Goal: Task Accomplishment & Management: Use online tool/utility

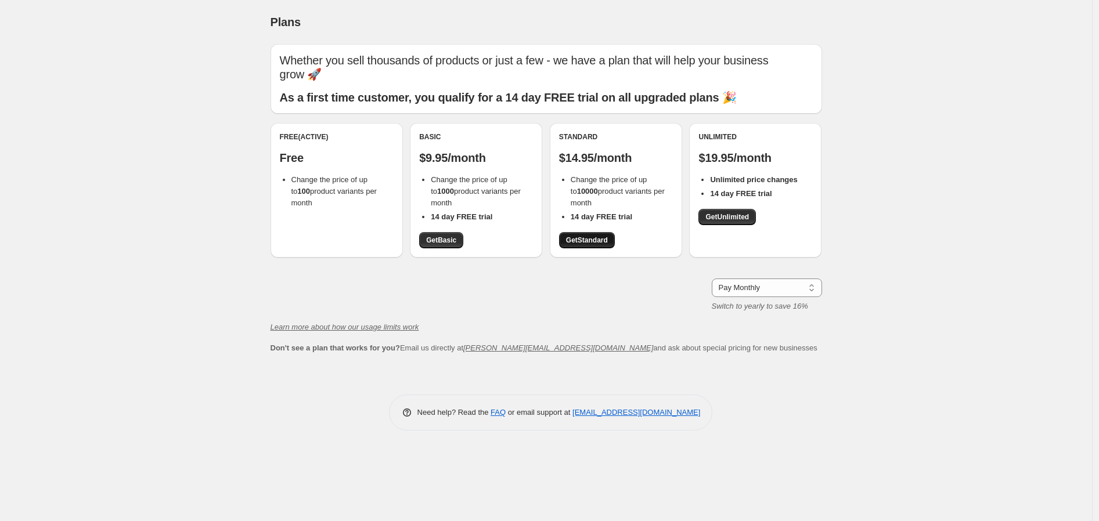
click at [578, 239] on span "Get Standard" at bounding box center [587, 240] width 42 height 9
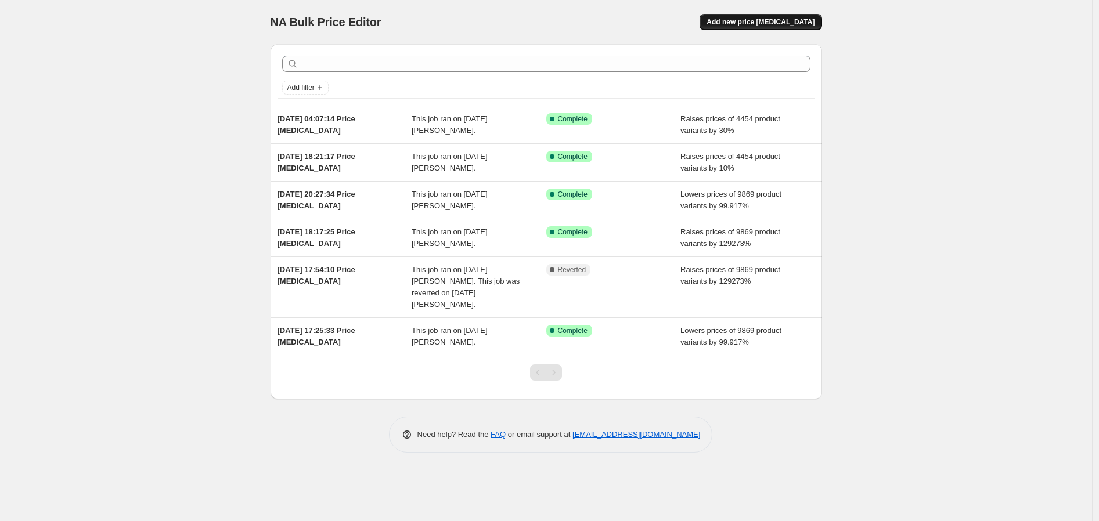
click at [782, 19] on span "Add new price change job" at bounding box center [761, 21] width 108 height 9
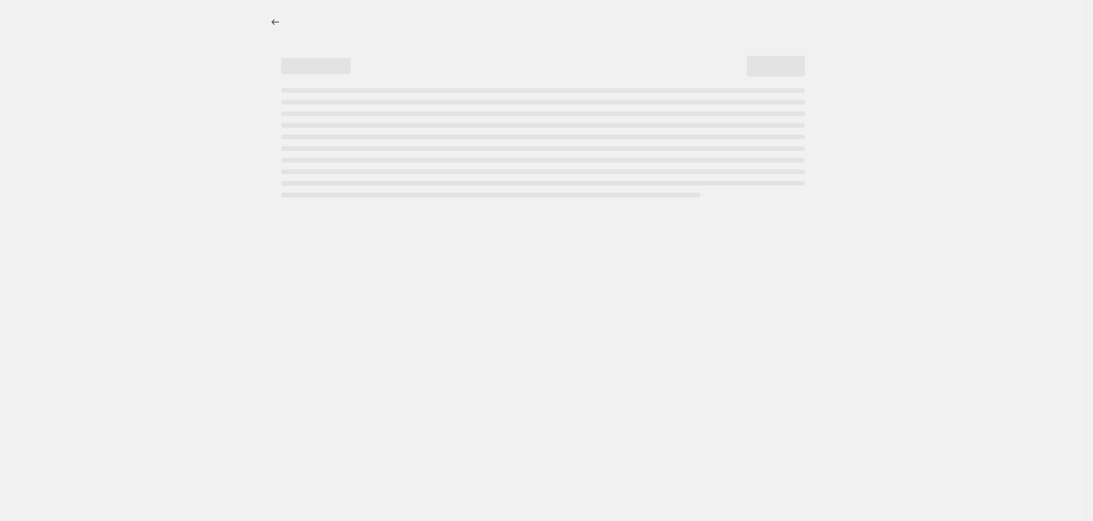
select select "percentage"
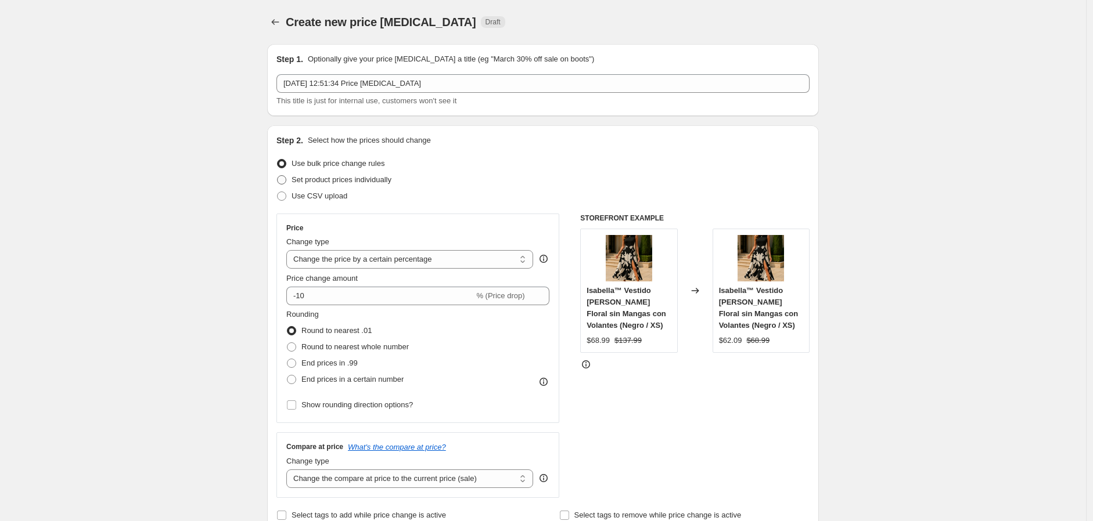
click at [285, 178] on span at bounding box center [281, 179] width 9 height 9
click at [278, 176] on input "Set product prices individually" at bounding box center [277, 175] width 1 height 1
radio input "true"
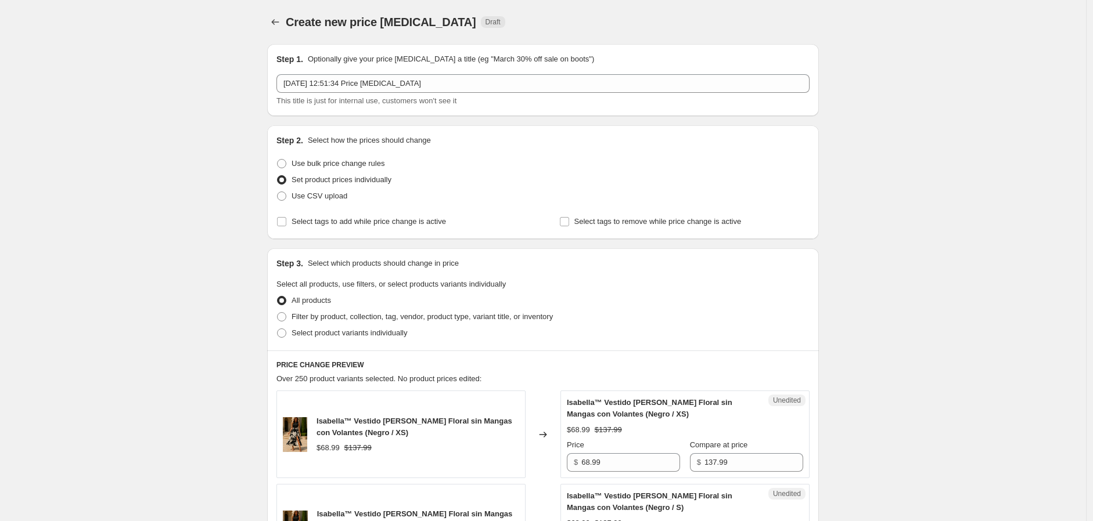
click at [278, 163] on div "Step 2. Select how the prices should change Use bulk price change rules Set pro…" at bounding box center [543, 182] width 552 height 114
click at [283, 164] on span at bounding box center [281, 163] width 9 height 9
click at [278, 160] on input "Use bulk price change rules" at bounding box center [277, 159] width 1 height 1
radio input "true"
select select "percentage"
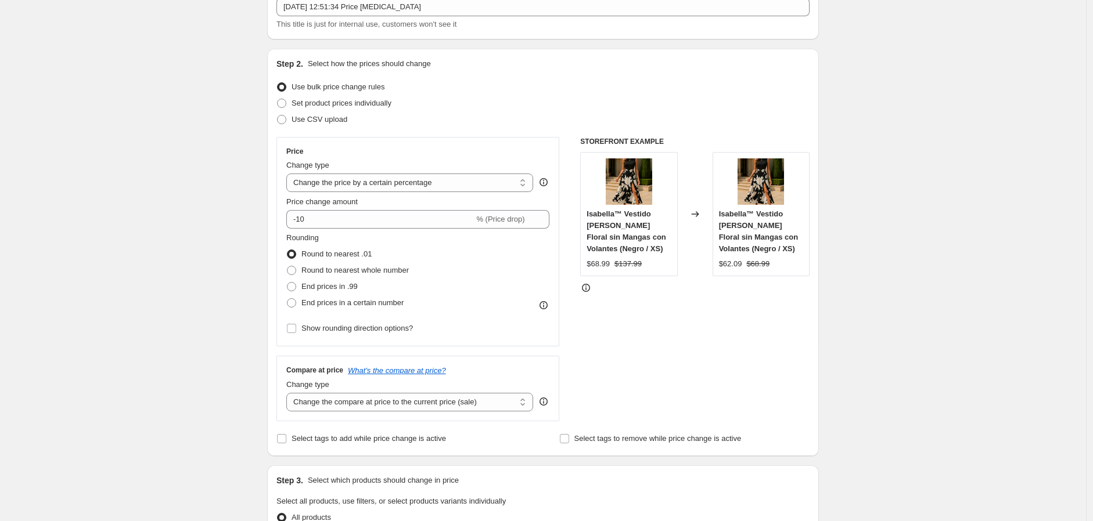
scroll to position [150, 0]
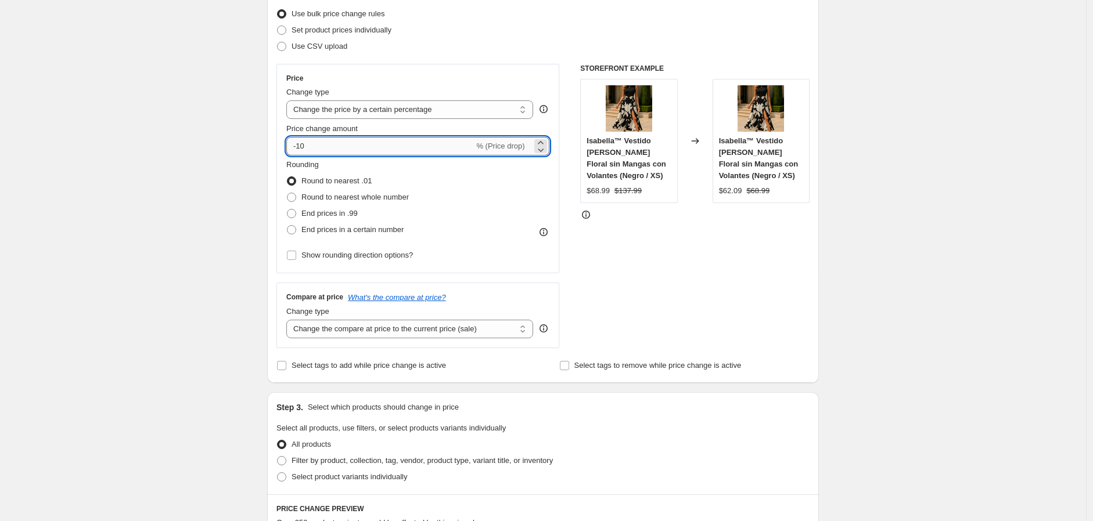
drag, startPoint x: 327, startPoint y: 150, endPoint x: 294, endPoint y: 150, distance: 33.1
click at [294, 150] on input "-10" at bounding box center [380, 146] width 188 height 19
click at [315, 143] on input "-10" at bounding box center [380, 146] width 188 height 19
click at [322, 148] on input "-10" at bounding box center [380, 146] width 188 height 19
type input "-1"
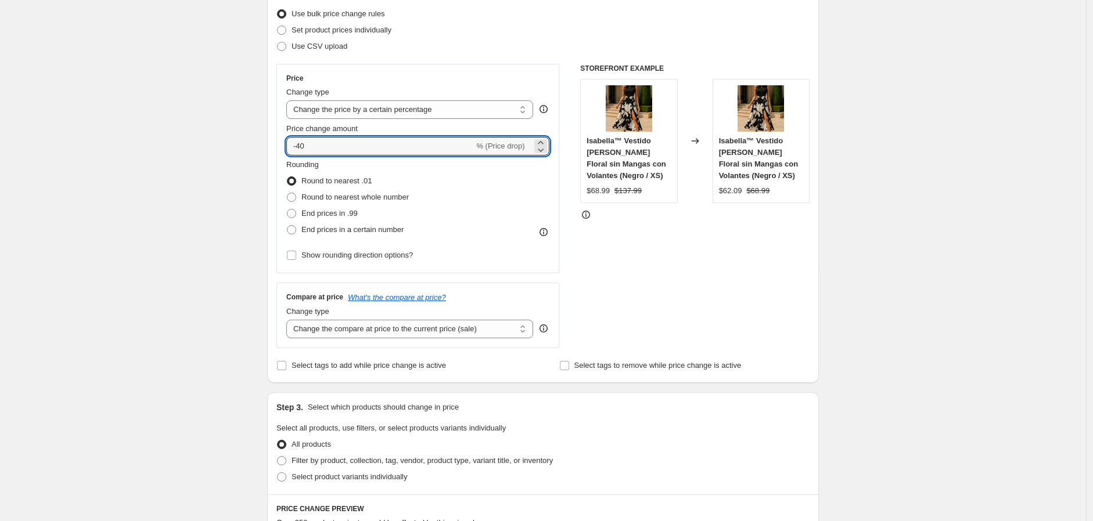
type input "-40"
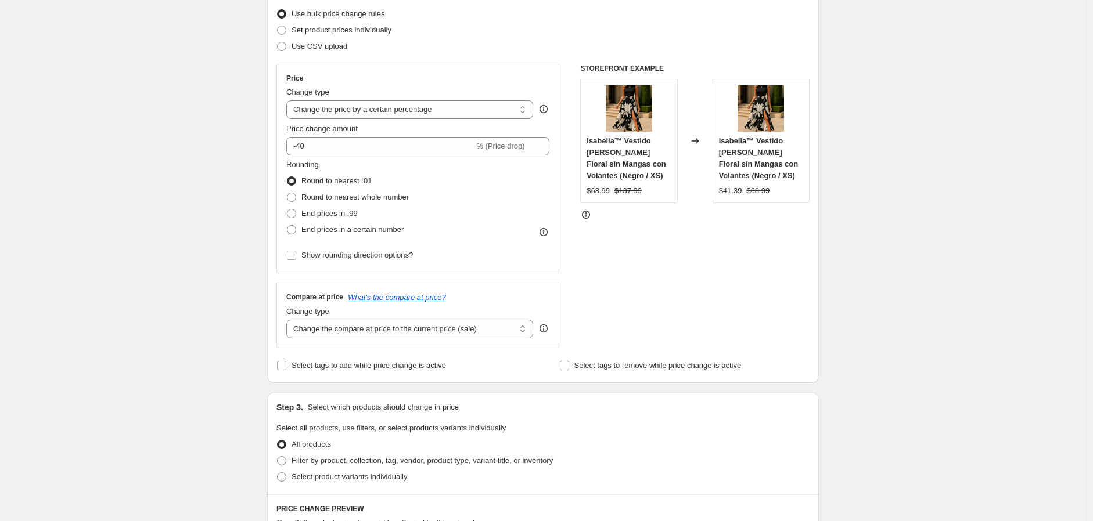
click at [200, 164] on div "Create new price change job. This page is ready Create new price change job Dra…" at bounding box center [543, 472] width 1086 height 1244
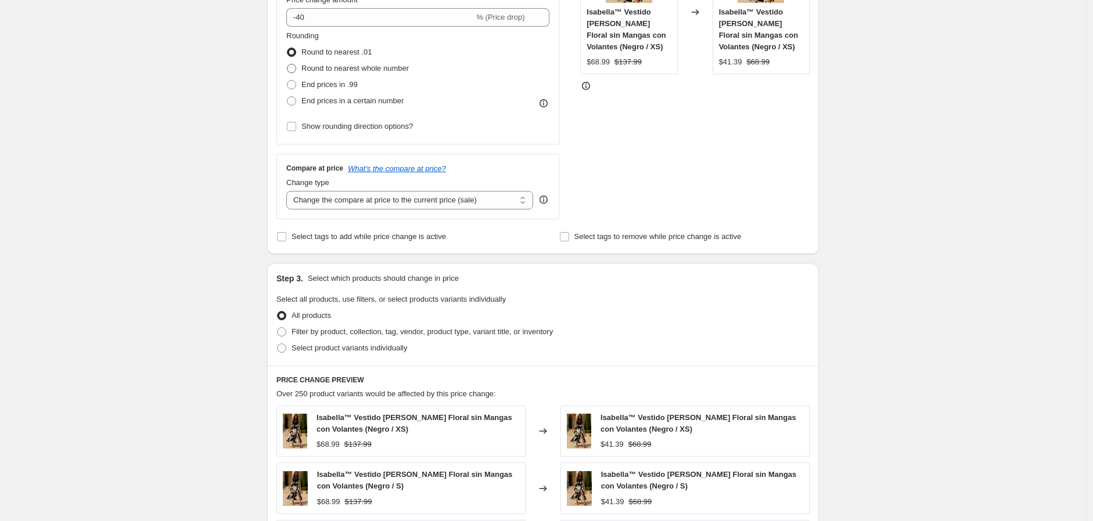
scroll to position [301, 0]
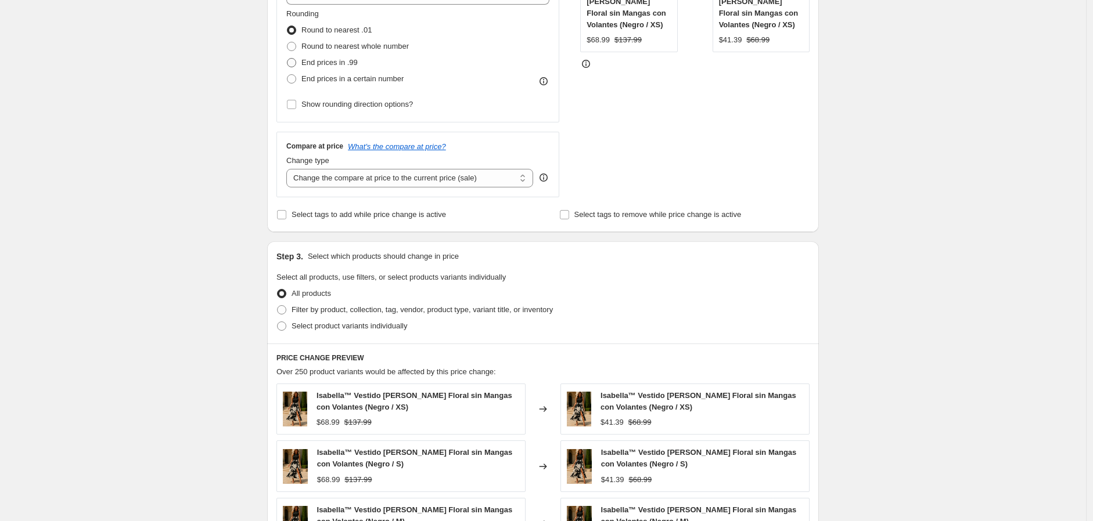
click at [294, 61] on span at bounding box center [291, 62] width 9 height 9
click at [287, 59] on input "End prices in .99" at bounding box center [287, 58] width 1 height 1
radio input "true"
click at [340, 181] on select "Change the compare at price to the current price (sale) Change the compare at p…" at bounding box center [409, 178] width 247 height 19
select select "percentage"
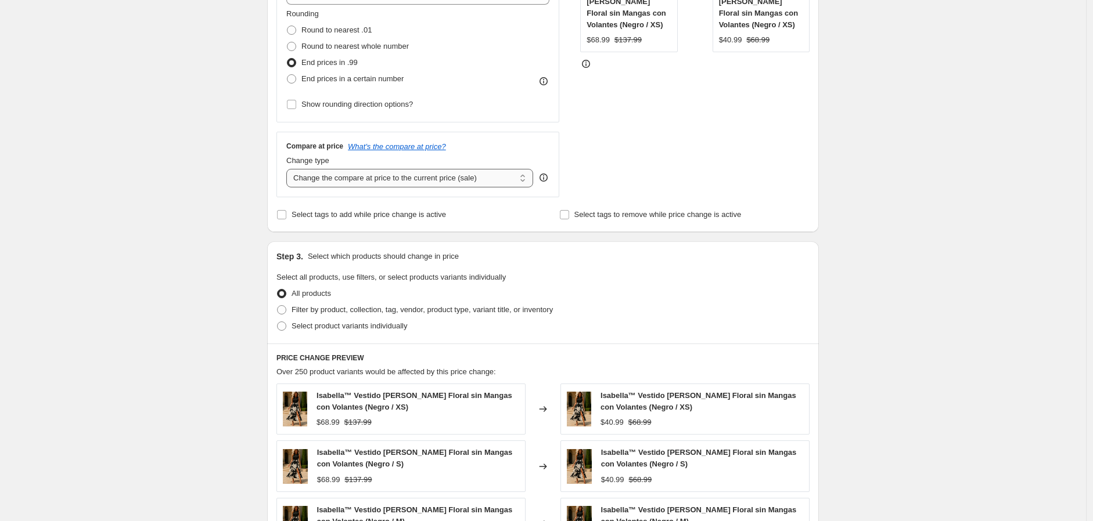
click at [289, 169] on select "Change the compare at price to the current price (sale) Change the compare at p…" at bounding box center [409, 178] width 247 height 19
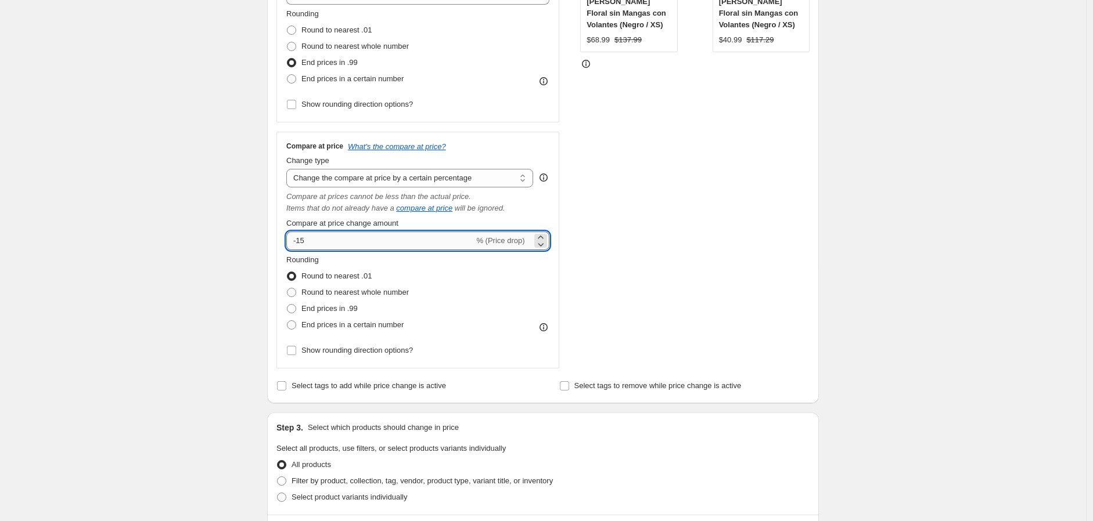
drag, startPoint x: 340, startPoint y: 243, endPoint x: 300, endPoint y: 239, distance: 40.3
click at [300, 239] on input "-15" at bounding box center [380, 241] width 188 height 19
type input "-40"
click at [194, 247] on div "Create new price change job. This page is ready Create new price change job Dra…" at bounding box center [543, 407] width 1086 height 1416
click at [296, 308] on span at bounding box center [291, 308] width 9 height 9
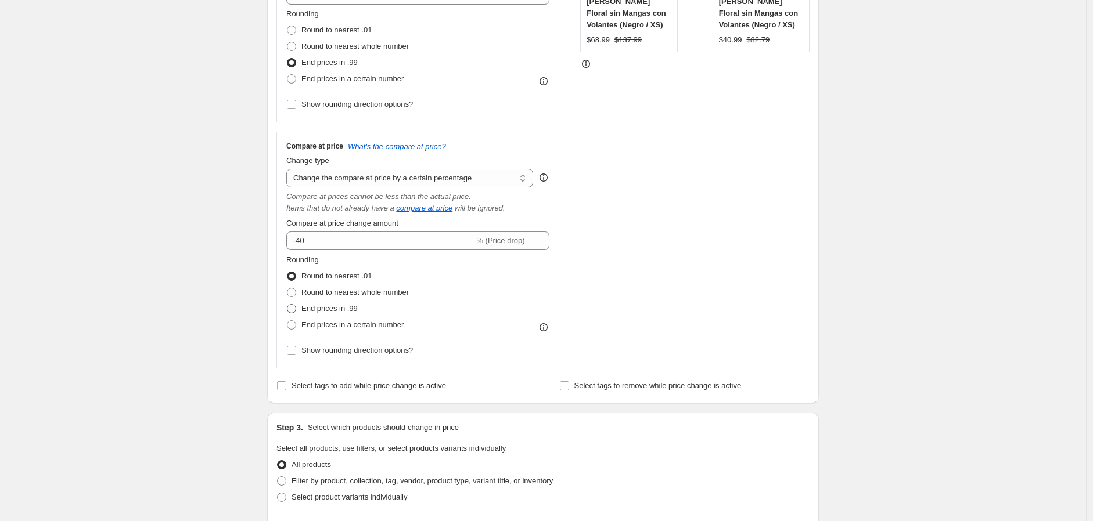
click at [287, 305] on input "End prices in .99" at bounding box center [287, 304] width 1 height 1
radio input "true"
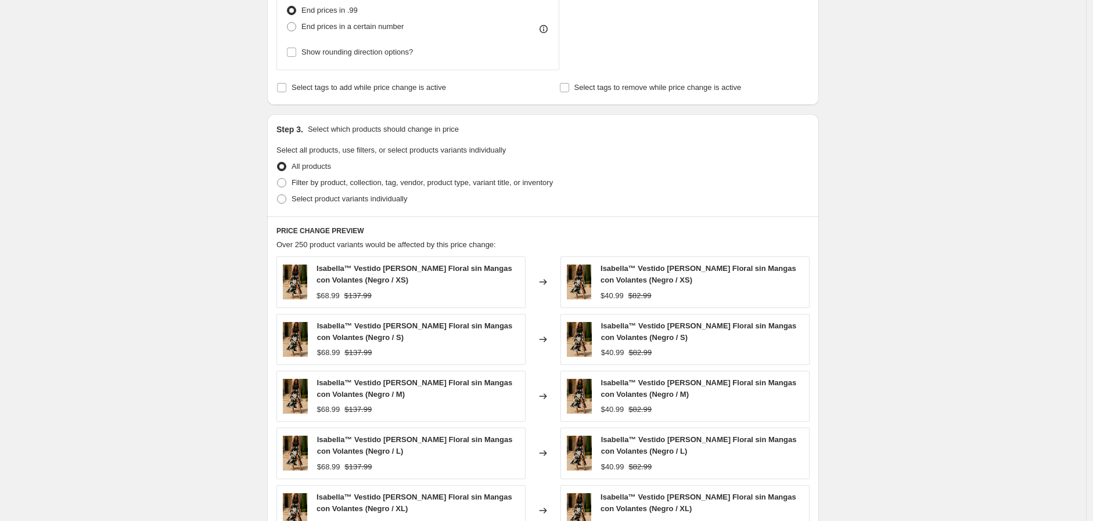
scroll to position [602, 0]
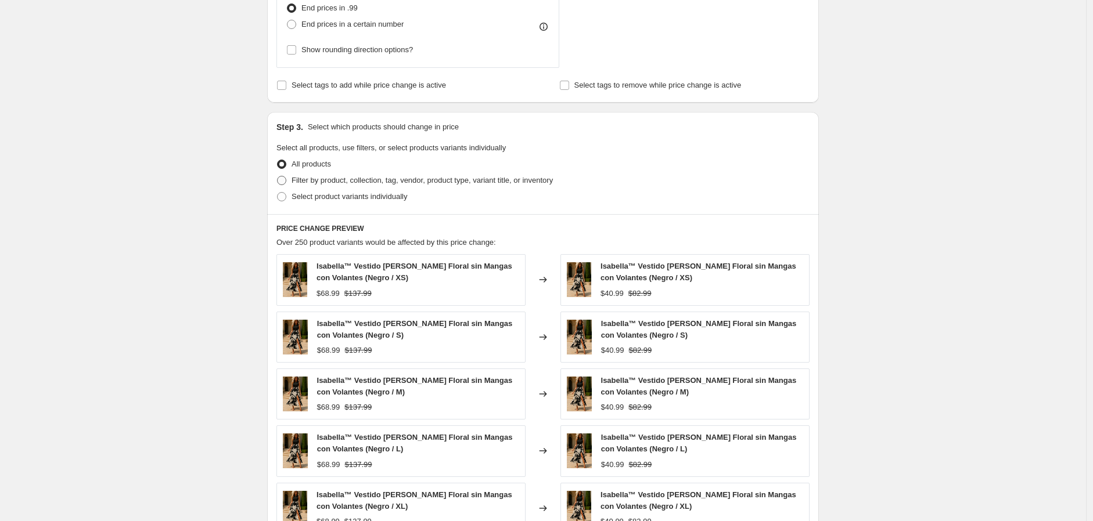
click at [286, 178] on span at bounding box center [281, 180] width 9 height 9
click at [278, 177] on input "Filter by product, collection, tag, vendor, product type, variant title, or inv…" at bounding box center [277, 176] width 1 height 1
radio input "true"
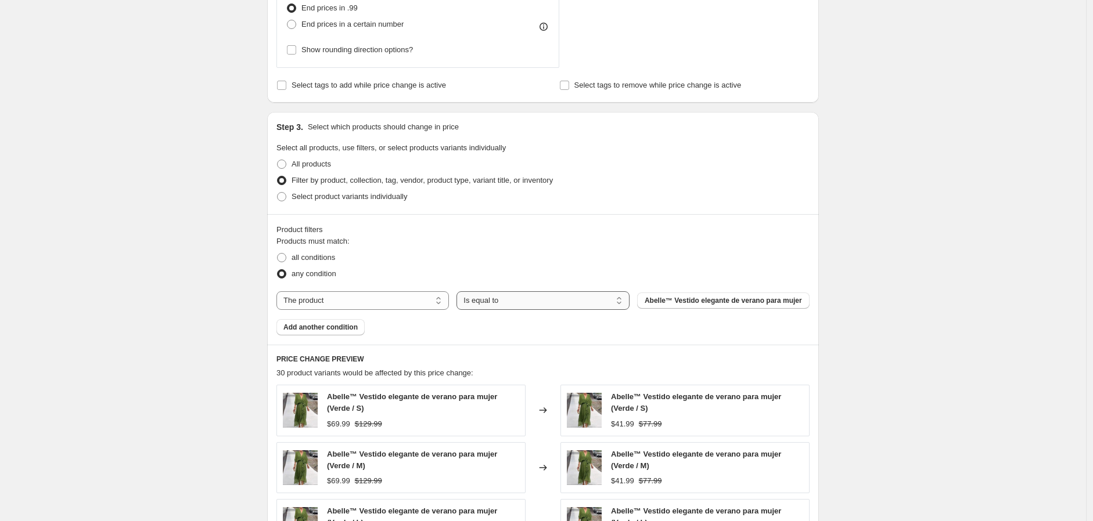
click at [523, 305] on select "Is equal to Is not equal to" at bounding box center [542, 300] width 172 height 19
click at [351, 291] on div "Products must match: all conditions any condition The product The product's col…" at bounding box center [542, 286] width 533 height 100
click at [350, 299] on select "The product The product's collection The product's tag The product's vendor The…" at bounding box center [362, 300] width 172 height 19
click at [290, 159] on label "All products" at bounding box center [303, 164] width 55 height 16
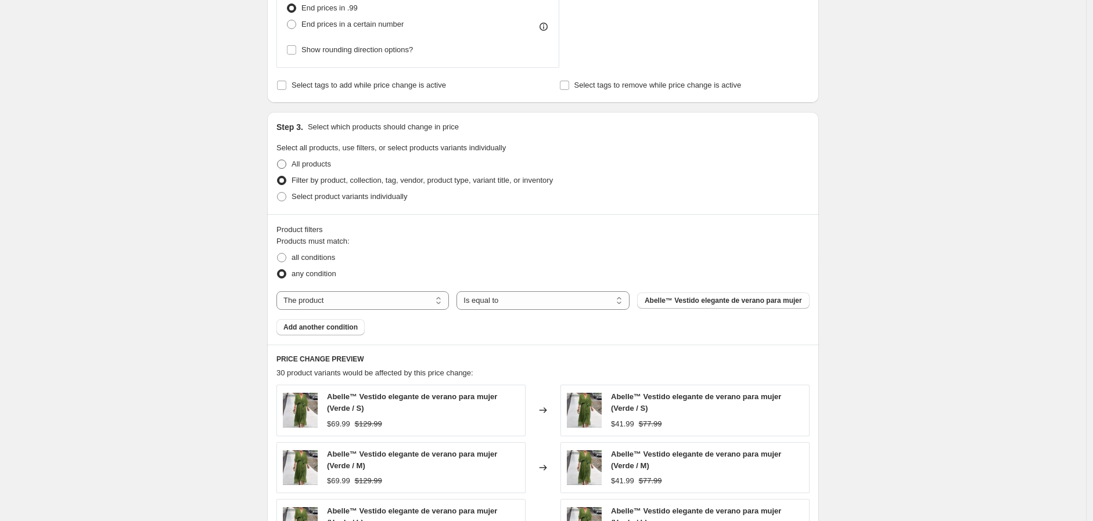
click at [278, 160] on input "All products" at bounding box center [277, 160] width 1 height 1
radio input "true"
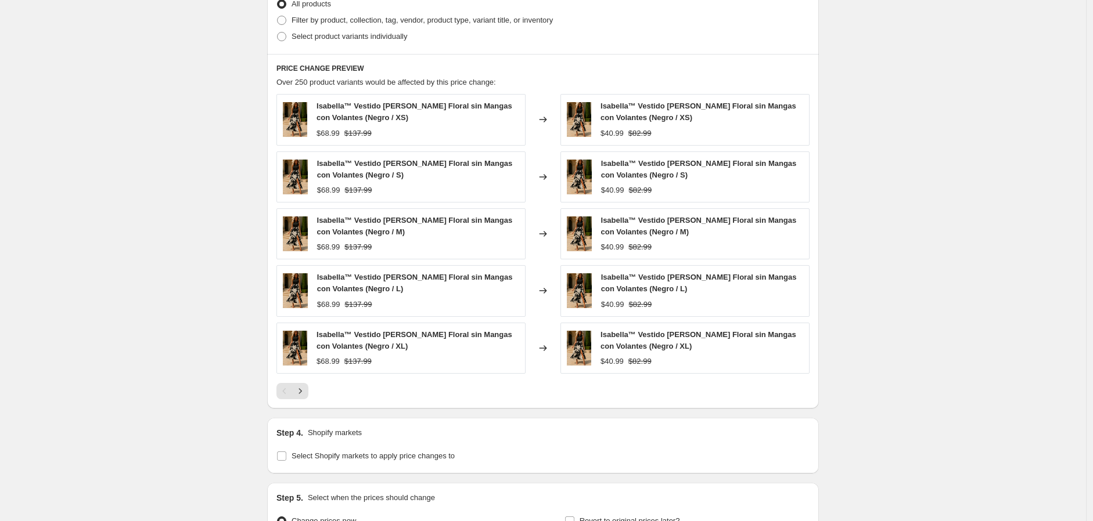
scroll to position [895, 0]
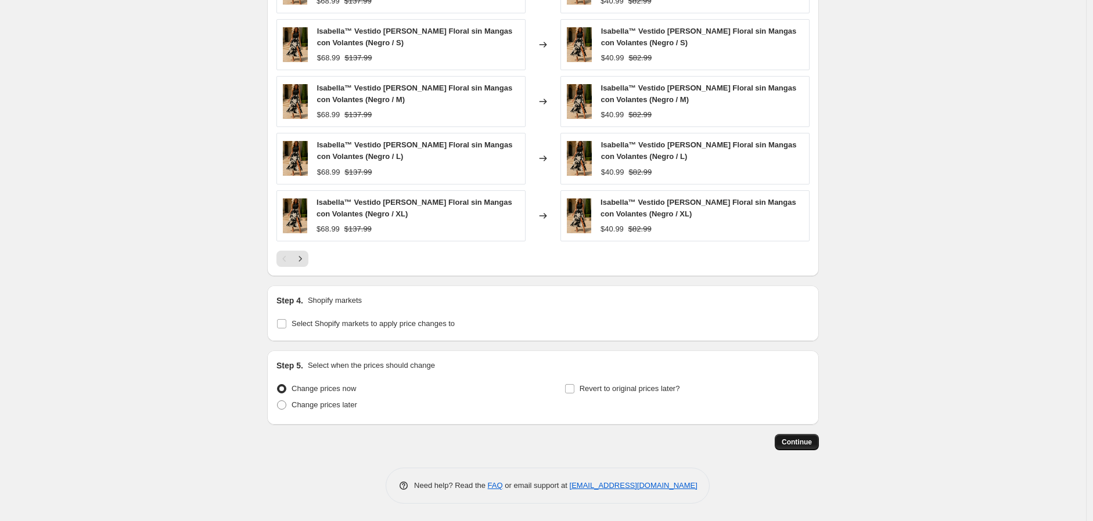
click at [808, 441] on span "Continue" at bounding box center [797, 442] width 30 height 9
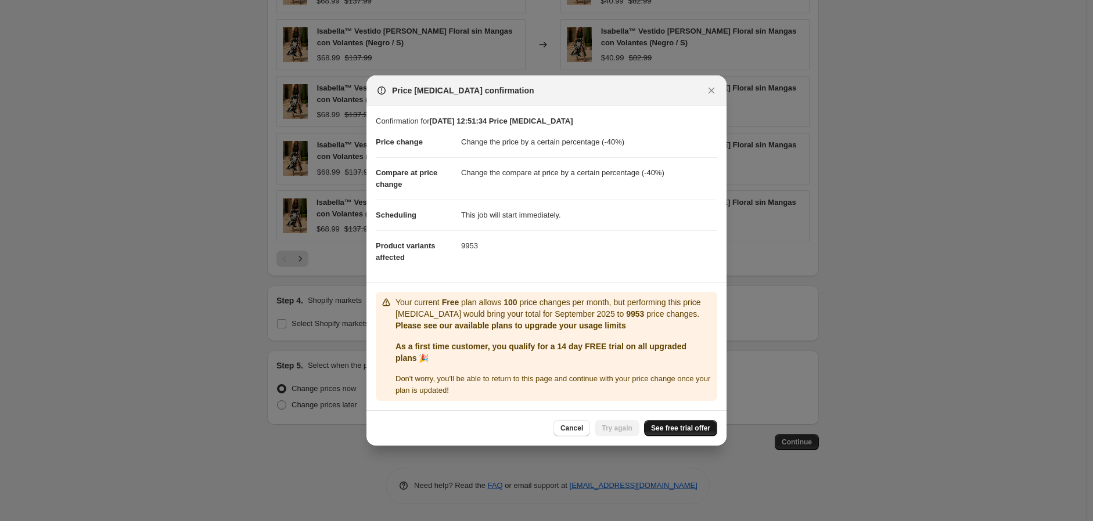
click at [682, 429] on span "See free trial offer" at bounding box center [680, 428] width 59 height 9
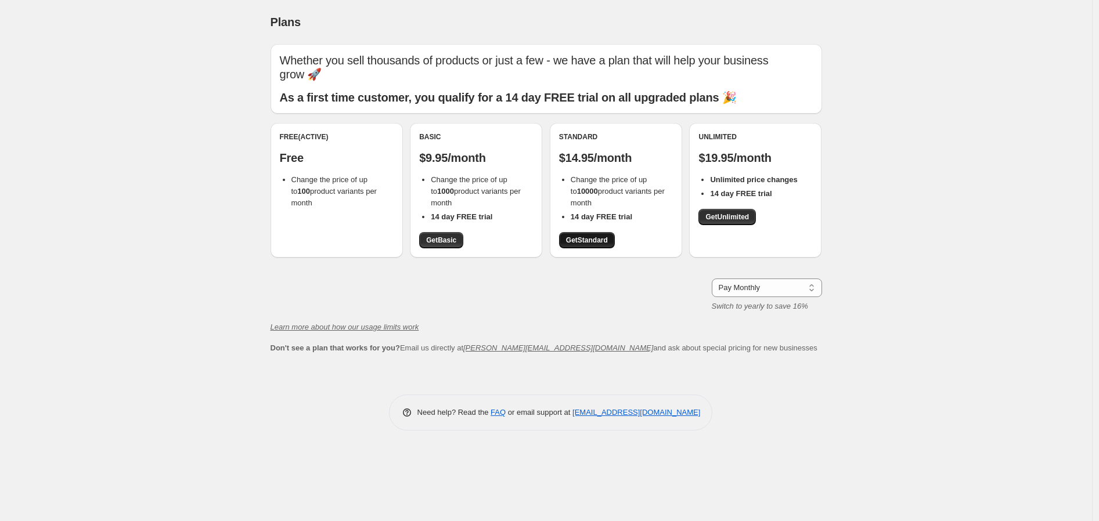
click at [596, 239] on span "Get Standard" at bounding box center [587, 240] width 42 height 9
